Goal: Task Accomplishment & Management: Use online tool/utility

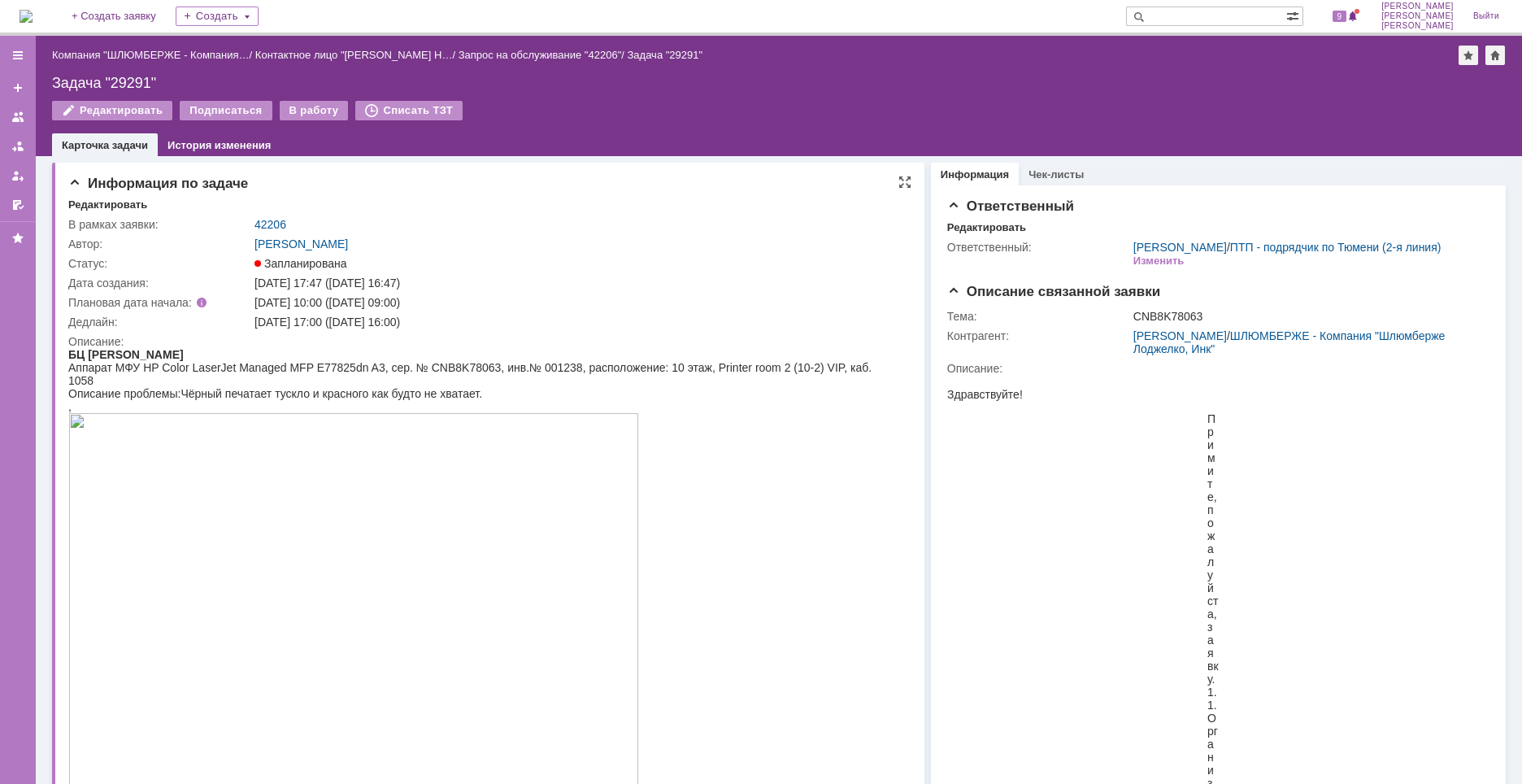
click at [732, 499] on div at bounding box center [482, 629] width 827 height 430
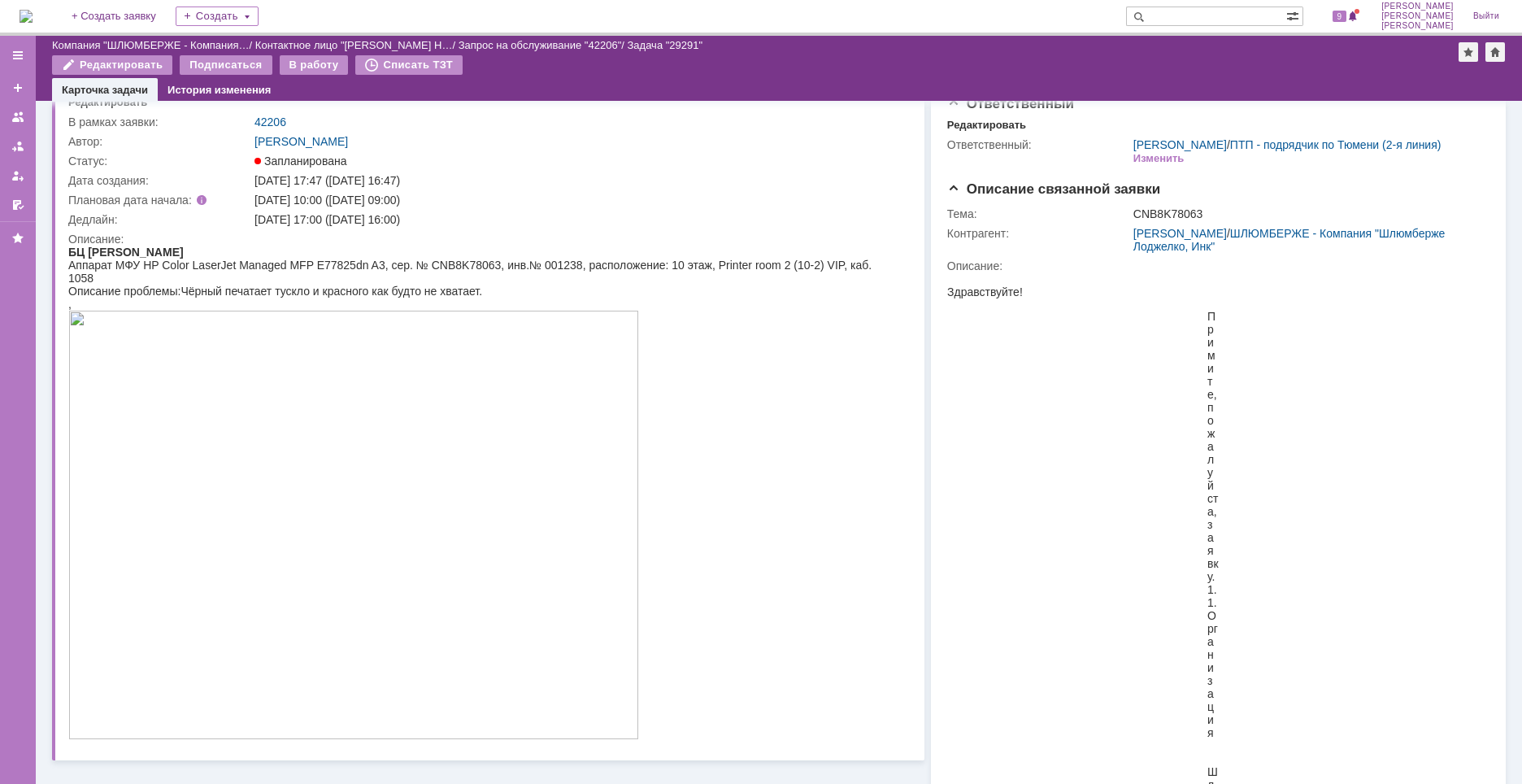
scroll to position [82, 0]
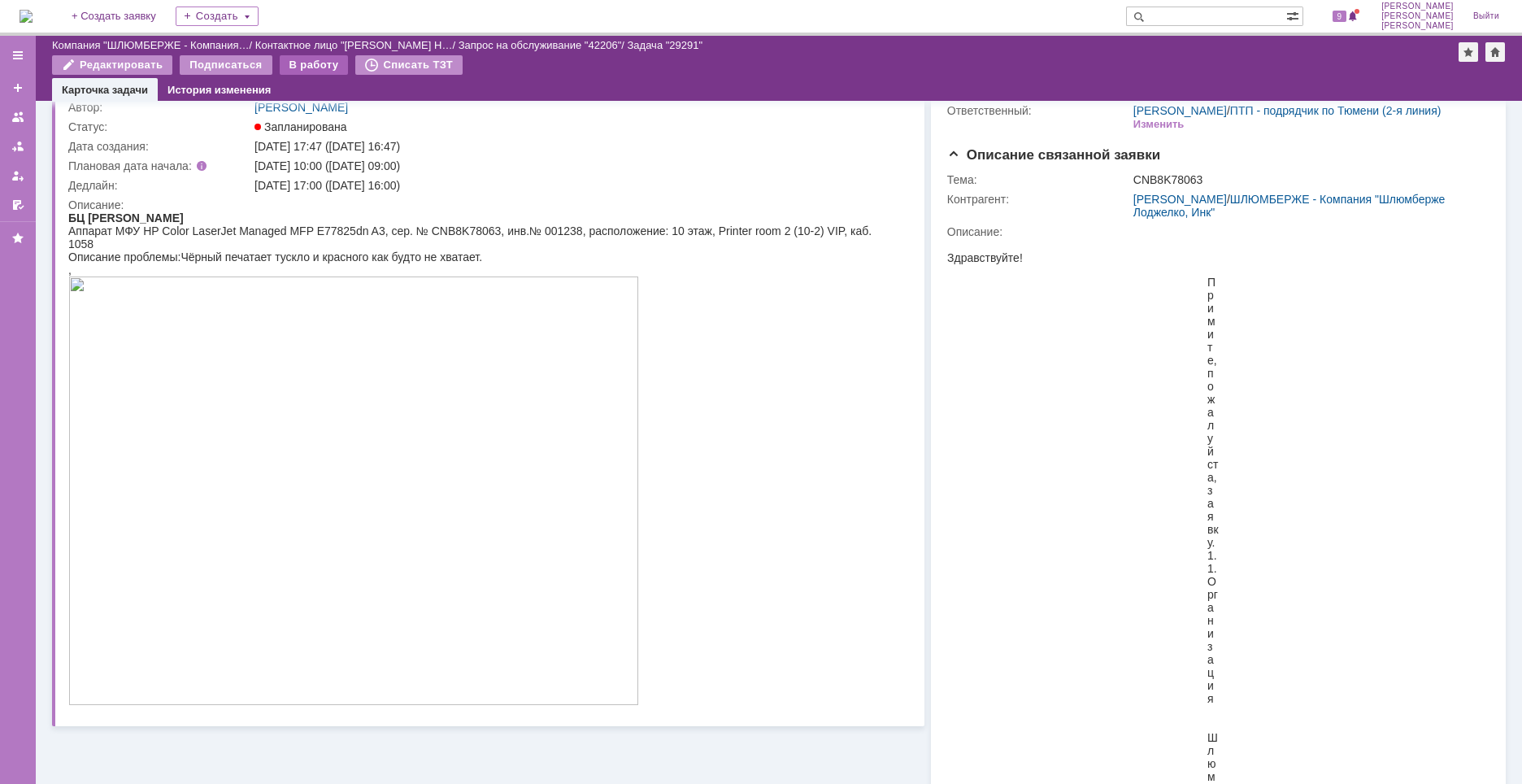
click at [300, 64] on div "В работу" at bounding box center [314, 64] width 69 height 20
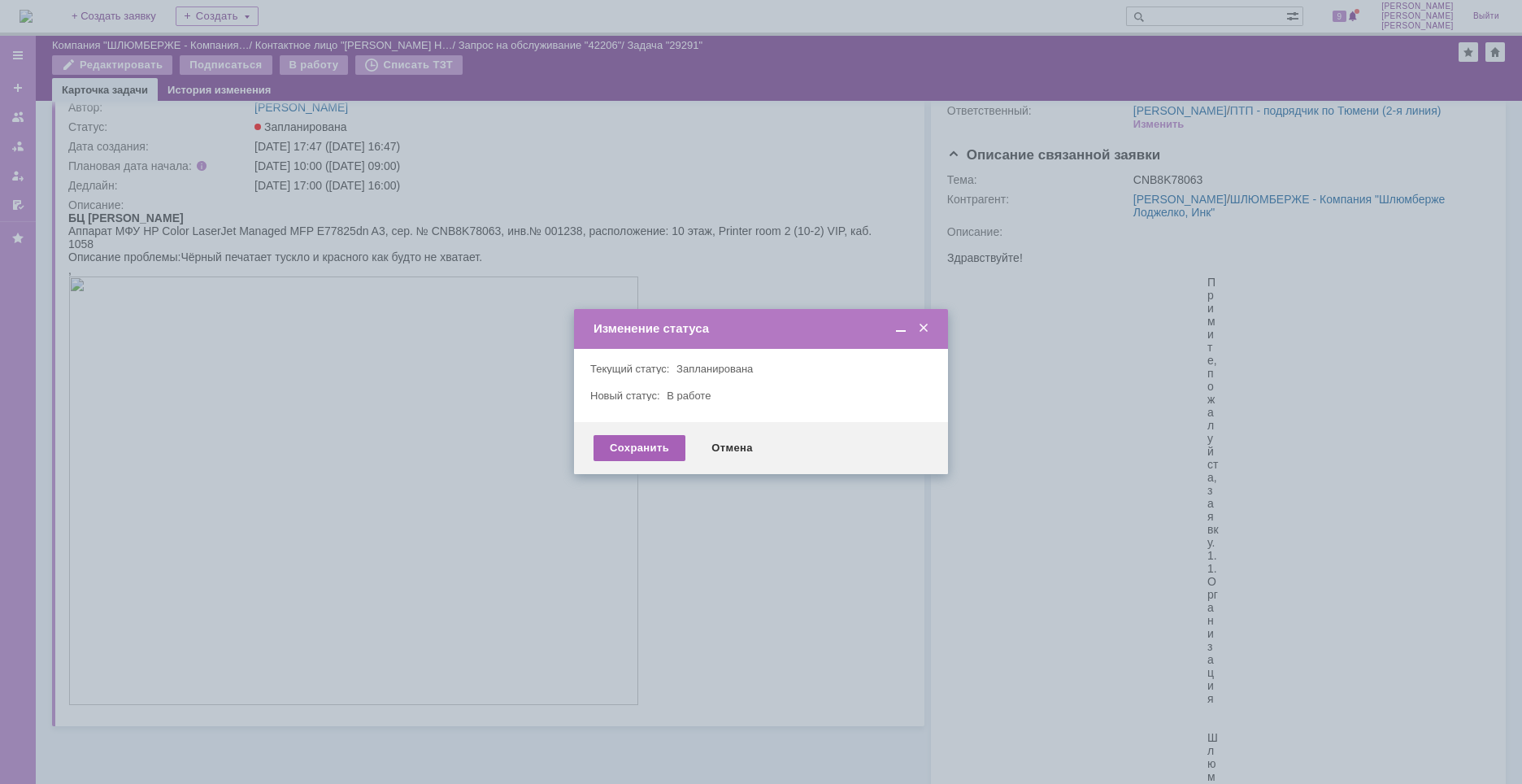
click at [642, 443] on div "Сохранить" at bounding box center [639, 447] width 92 height 26
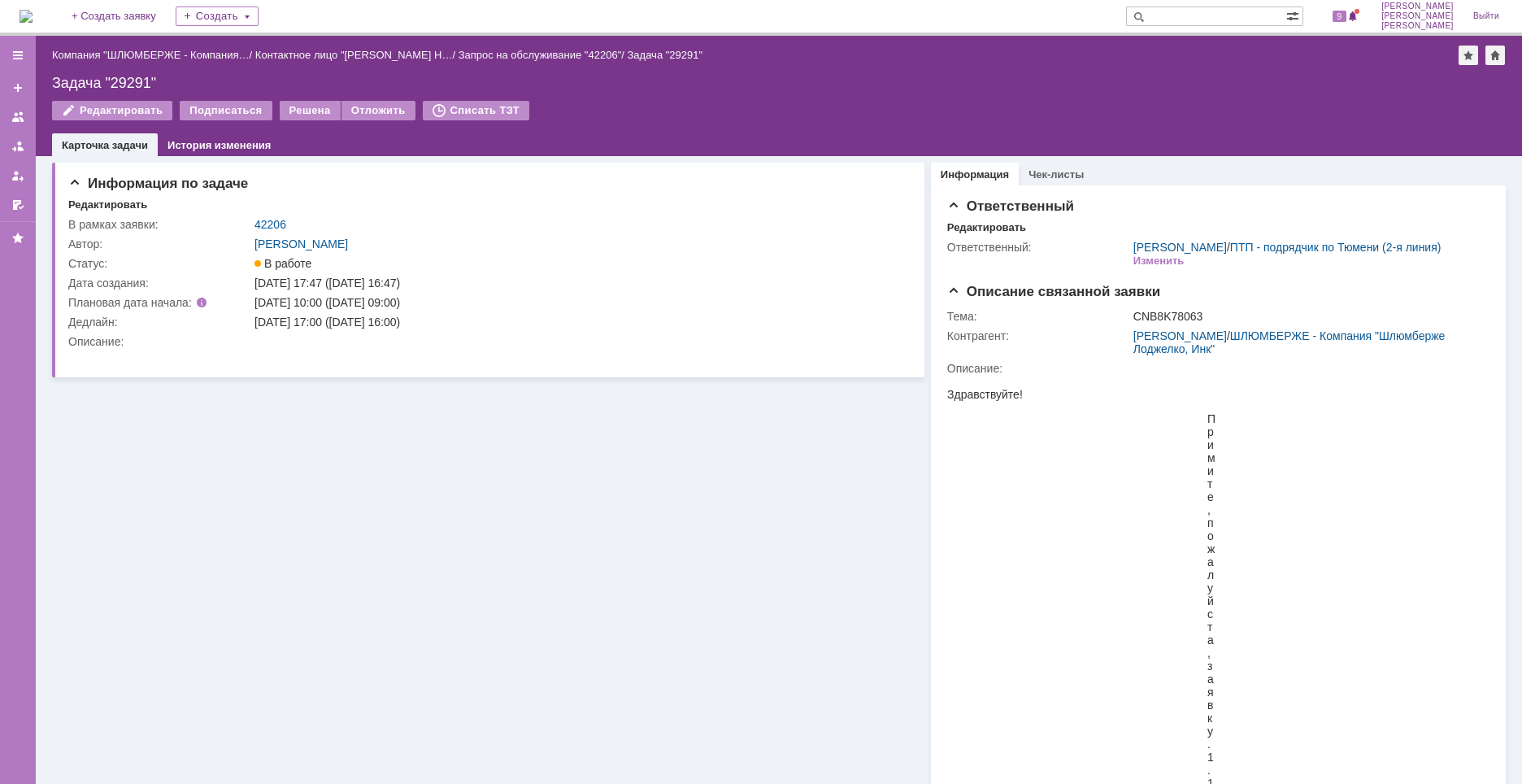
scroll to position [0, 0]
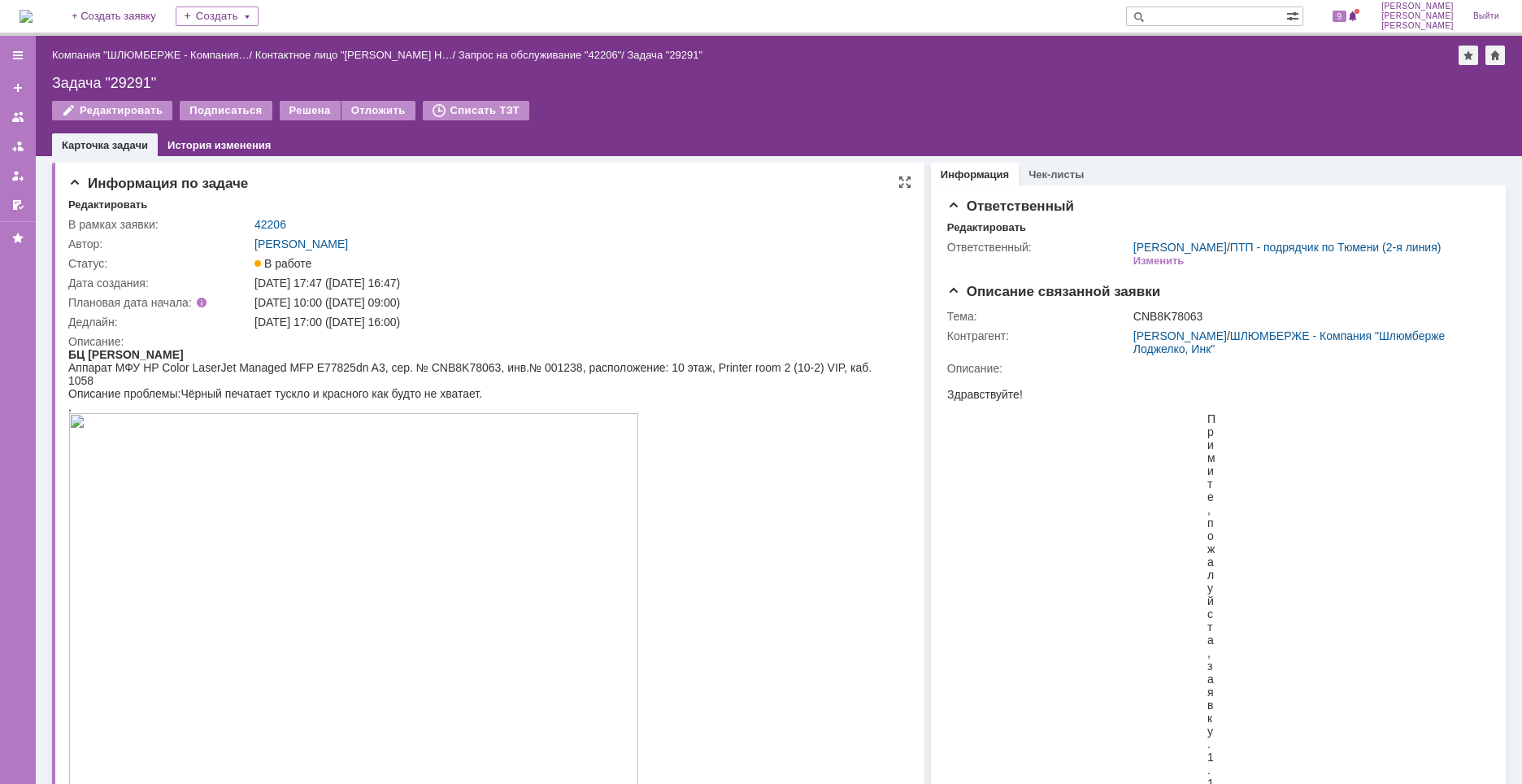
click at [461, 366] on div "Аппарат МФУ HP Color LaserJet Managed MFP E77825dn A3, сер. № CNB8K78063, инв.№…" at bounding box center [482, 374] width 827 height 26
copy div "CNB8K78063"
click at [124, 82] on div "Задача "29291"" at bounding box center [779, 82] width 1454 height 16
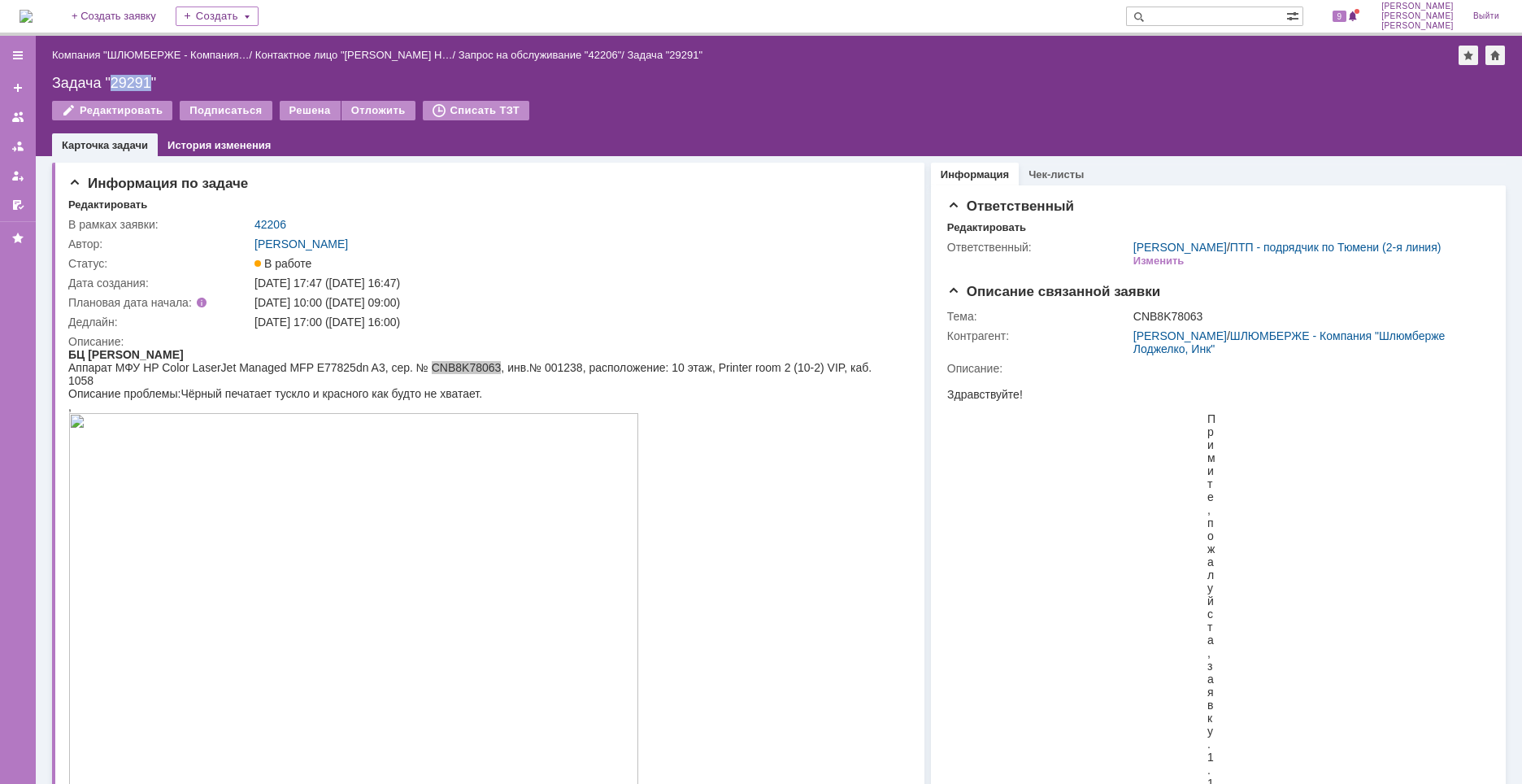
copy div "29291"
drag, startPoint x: 184, startPoint y: 393, endPoint x: 483, endPoint y: 399, distance: 299.1
click at [482, 399] on span "Чёрный печатает тускло и красного как будто не хватает." at bounding box center [331, 393] width 302 height 13
copy span "Чёрный печатает тускло и красного как будто не хватает"
drag, startPoint x: 554, startPoint y: 387, endPoint x: 574, endPoint y: 392, distance: 20.6
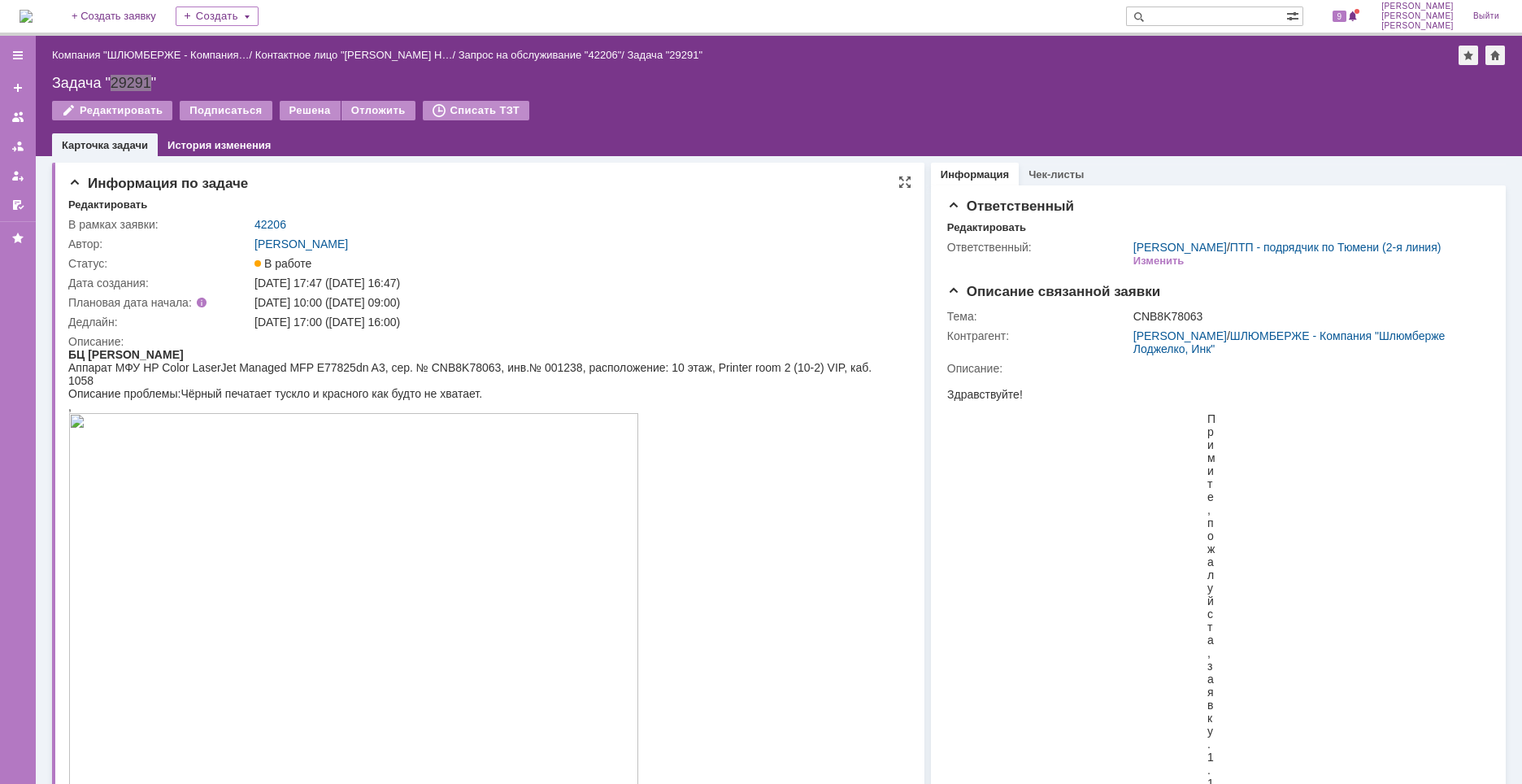
click at [554, 387] on div "Описание проблемы: Чёрный печатает тускло и красного как будто не хватает." at bounding box center [482, 393] width 827 height 13
drag, startPoint x: 351, startPoint y: 316, endPoint x: 438, endPoint y: 320, distance: 87.1
click at [438, 320] on div "[DATE] 17:00 ([DATE] 16:00)" at bounding box center [577, 322] width 645 height 13
copy div "[DATE] 16:00"
click at [742, 591] on div at bounding box center [482, 629] width 827 height 430
